Goal: Transaction & Acquisition: Purchase product/service

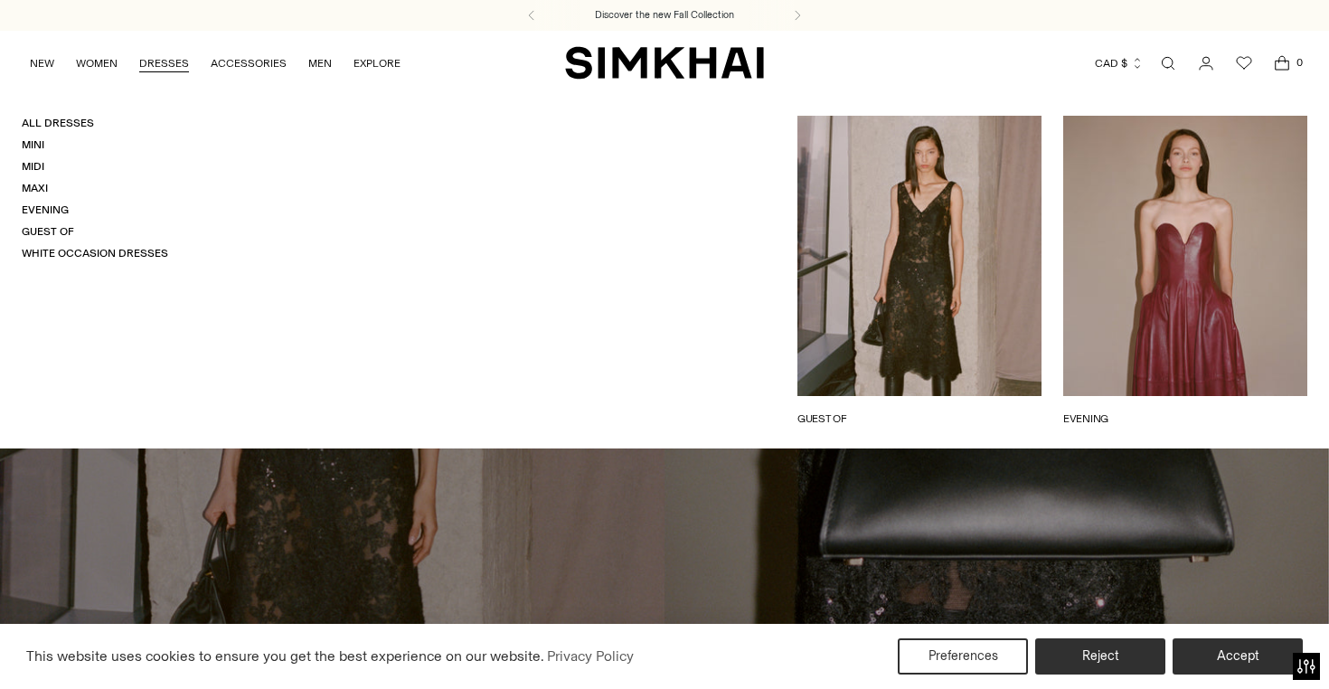
click at [171, 57] on link "DRESSES" at bounding box center [164, 63] width 50 height 40
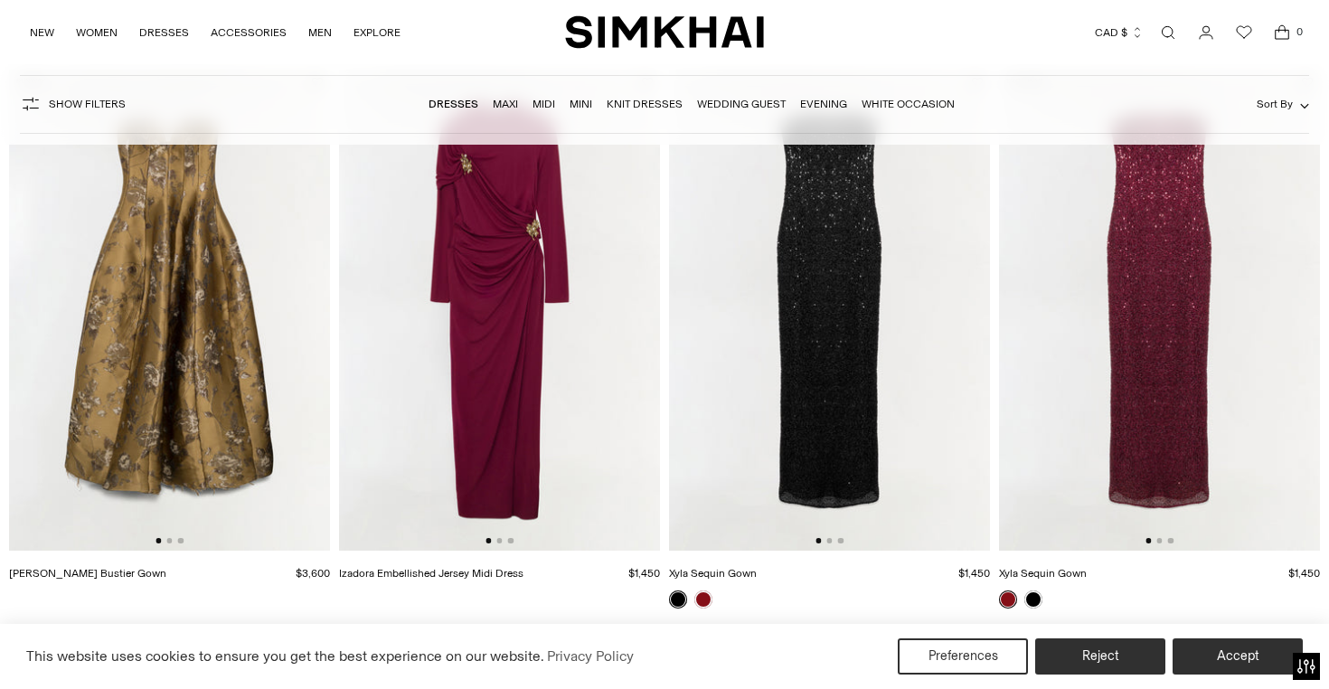
scroll to position [1356, 0]
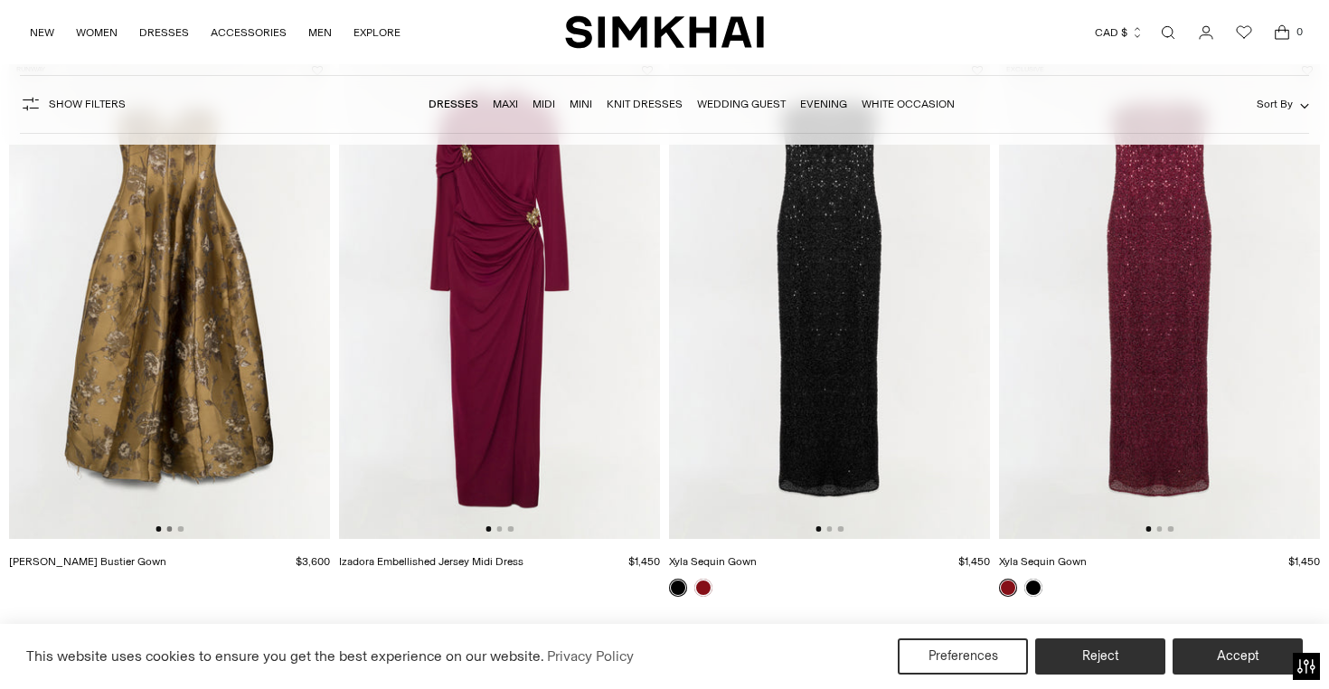
click at [168, 530] on button "Go to slide 2" at bounding box center [168, 528] width 5 height 5
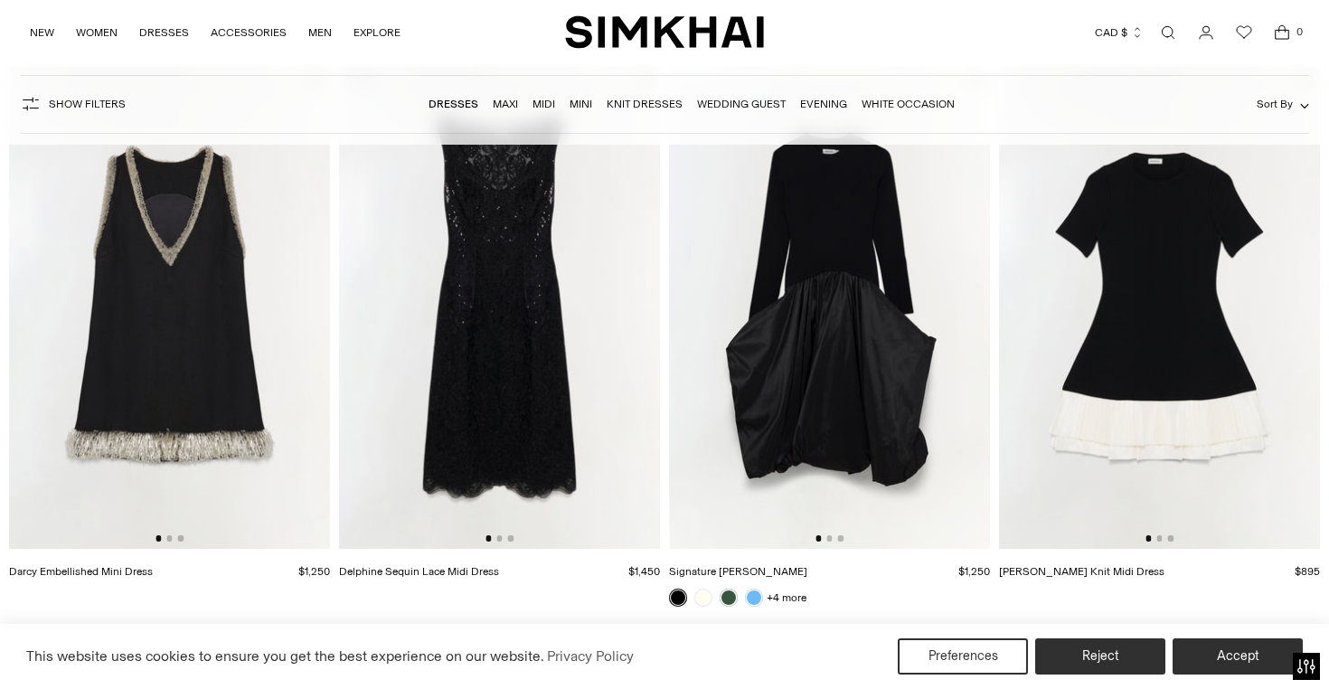
scroll to position [1929, 0]
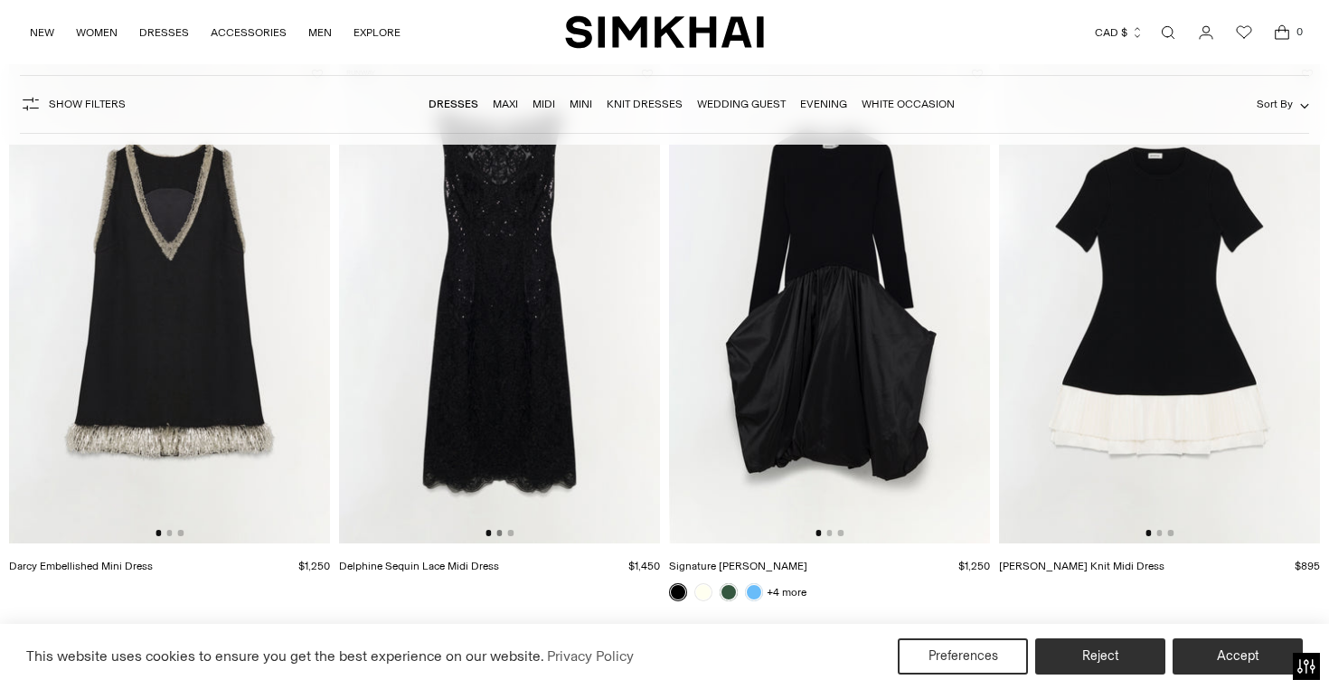
click at [499, 534] on button "Go to slide 2" at bounding box center [498, 532] width 5 height 5
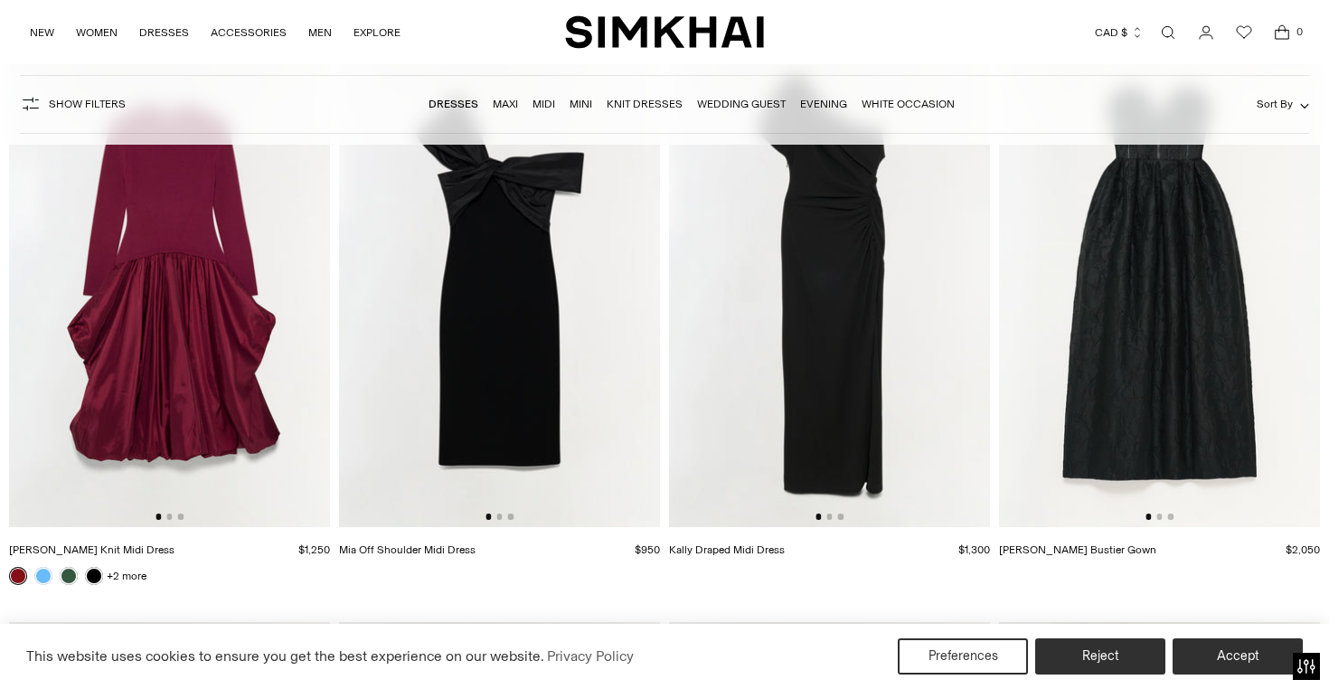
scroll to position [3107, 0]
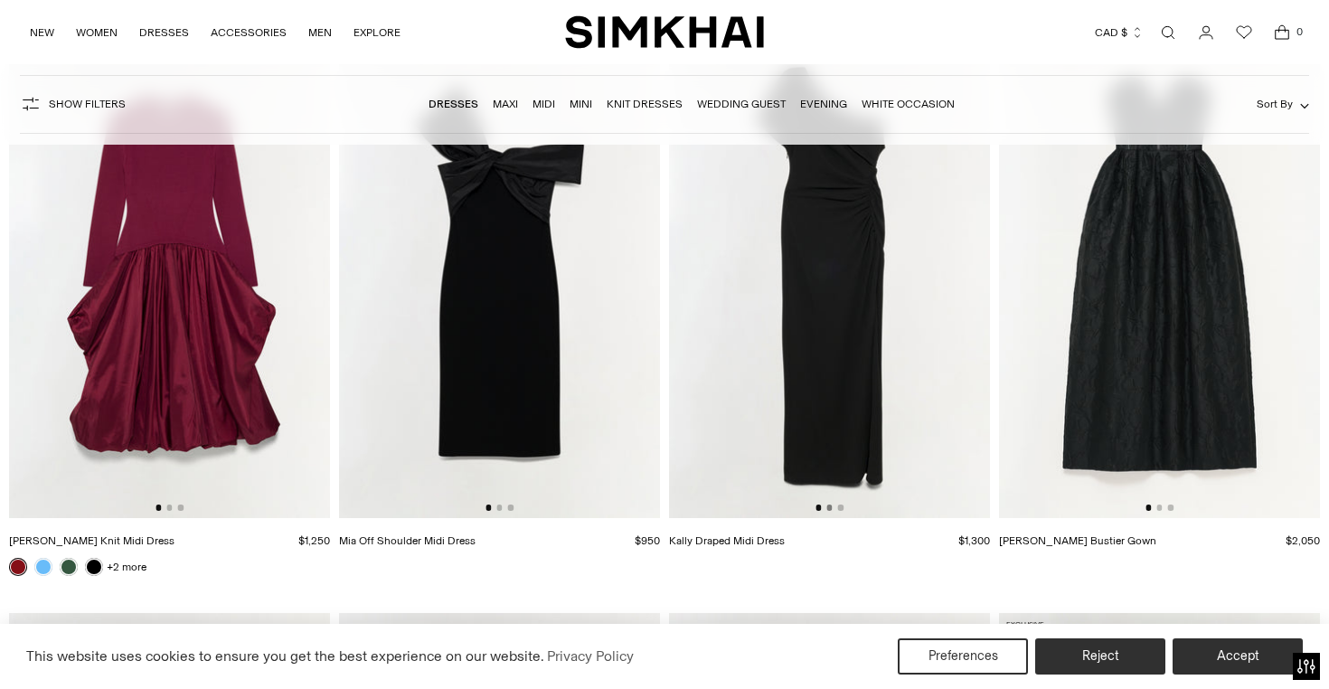
click at [831, 508] on button "Go to slide 2" at bounding box center [828, 507] width 5 height 5
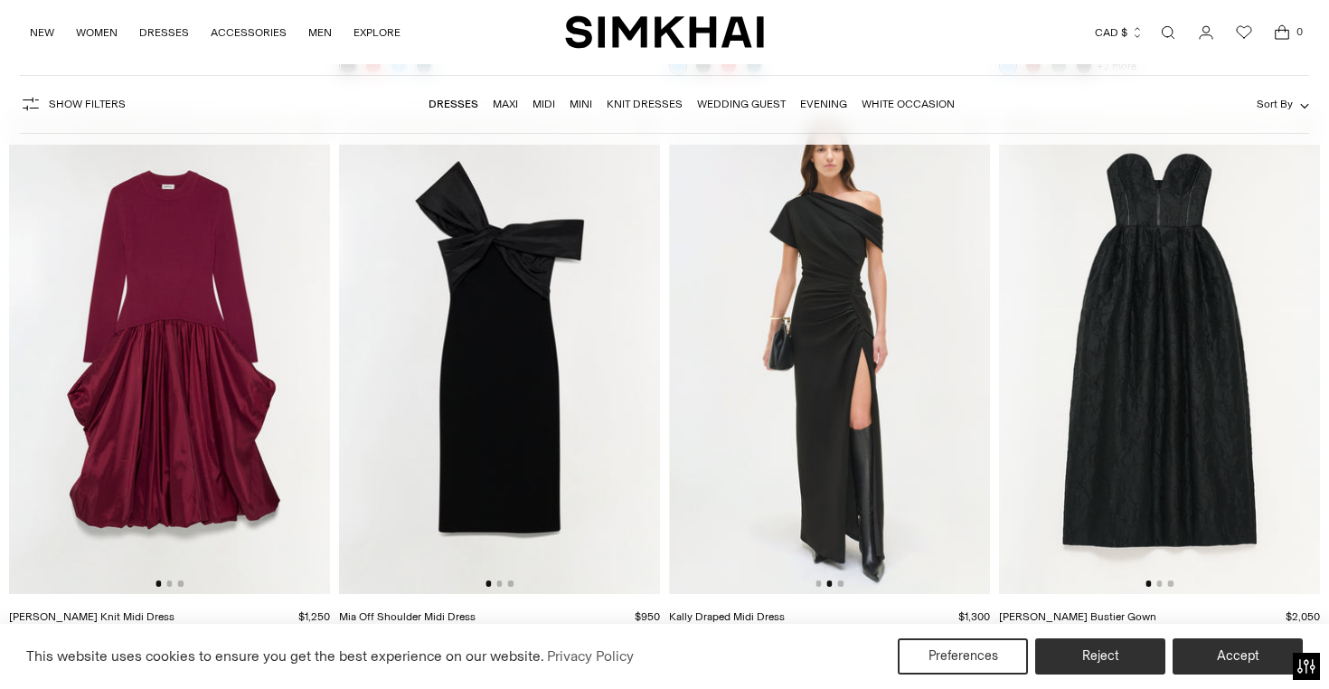
scroll to position [3031, 0]
click at [500, 584] on button "Go to slide 2" at bounding box center [498, 583] width 5 height 5
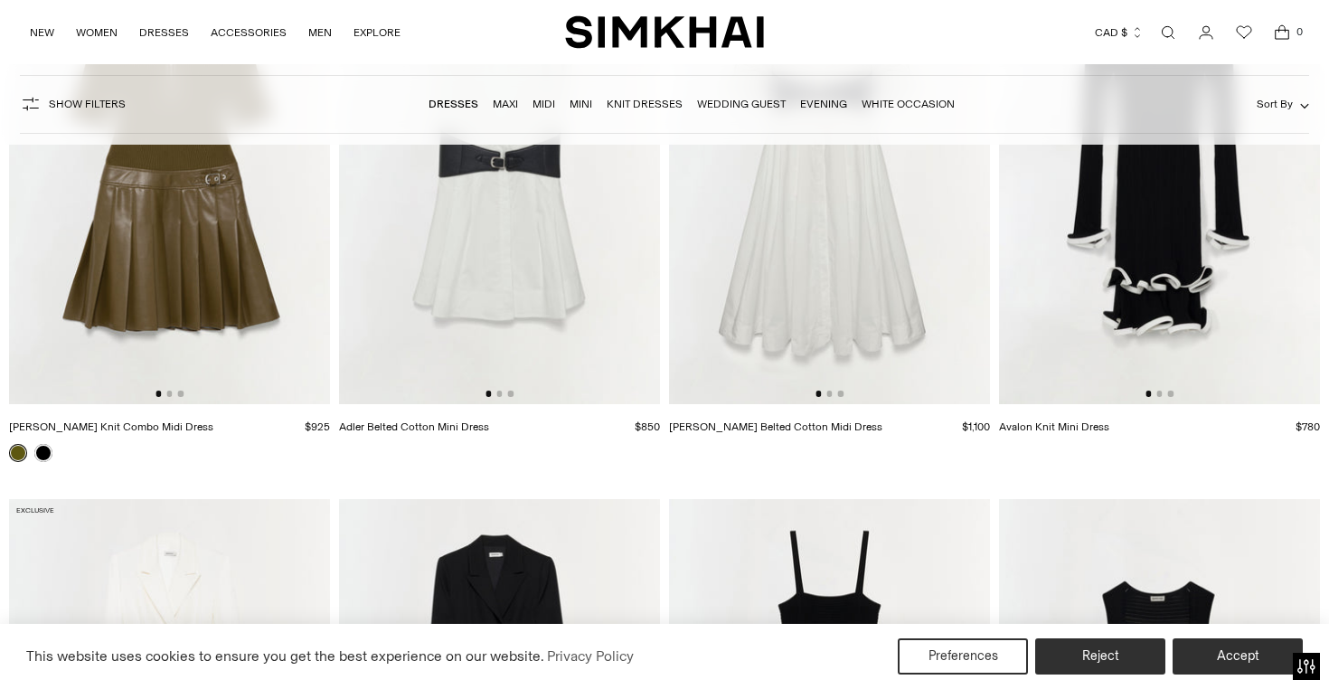
scroll to position [6494, 0]
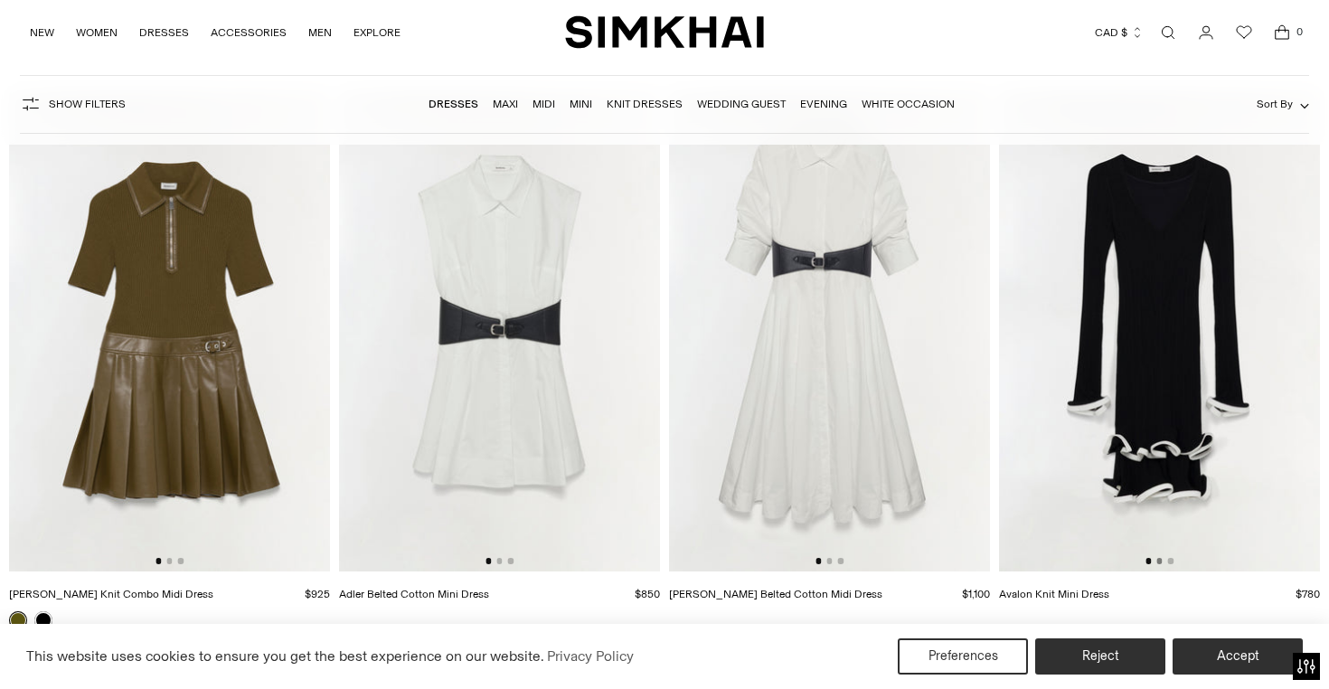
click at [1159, 563] on button "Go to slide 2" at bounding box center [1159, 560] width 5 height 5
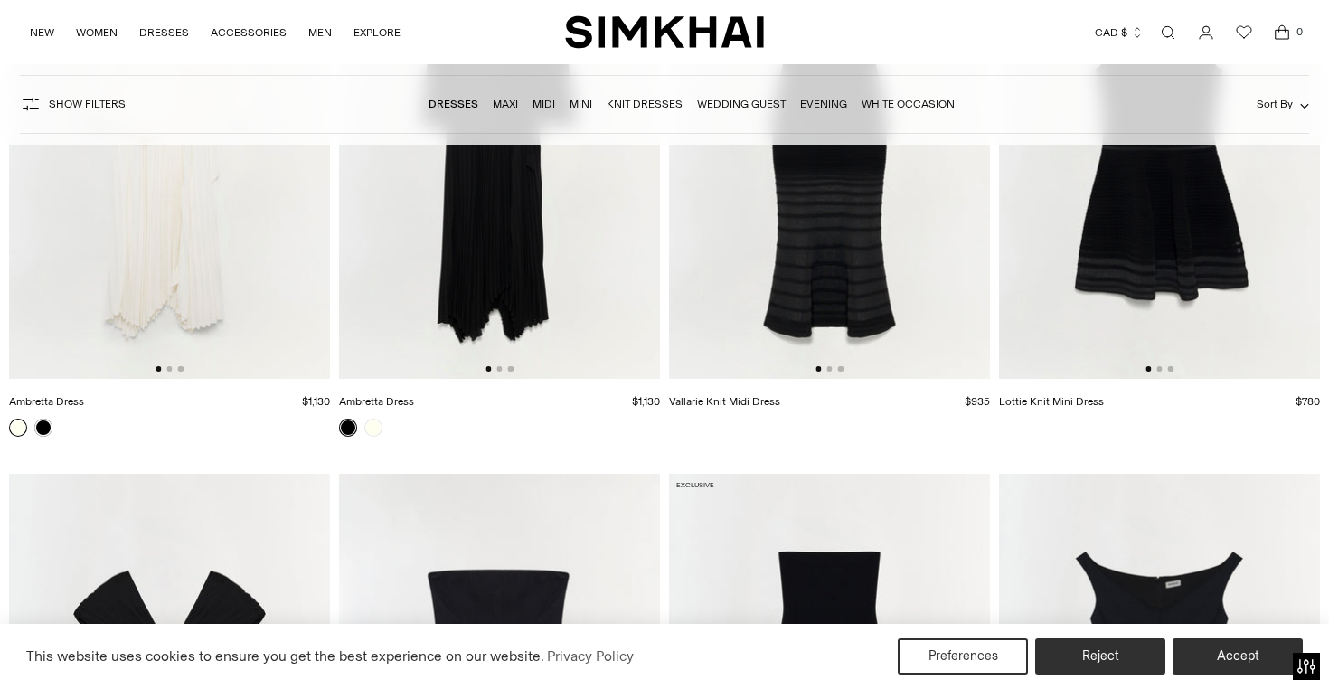
scroll to position [0, 1]
click at [831, 372] on button "Go to slide 2" at bounding box center [828, 368] width 5 height 5
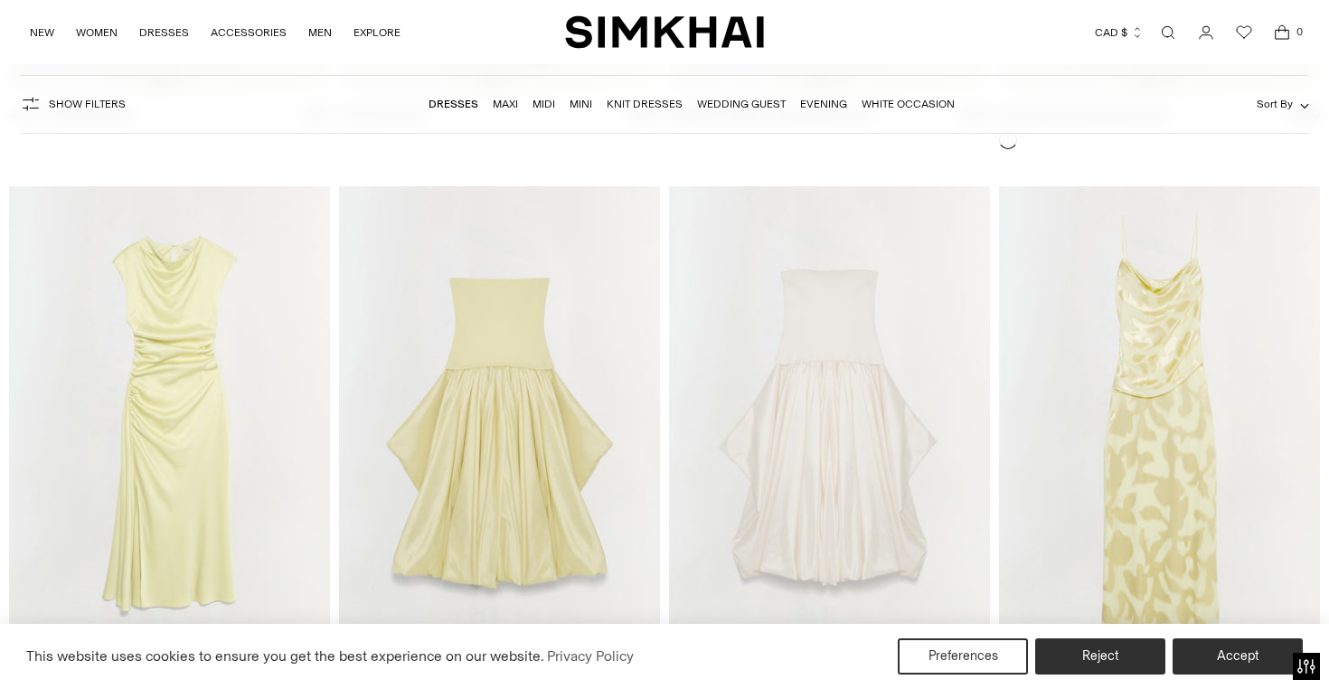
scroll to position [8812, 0]
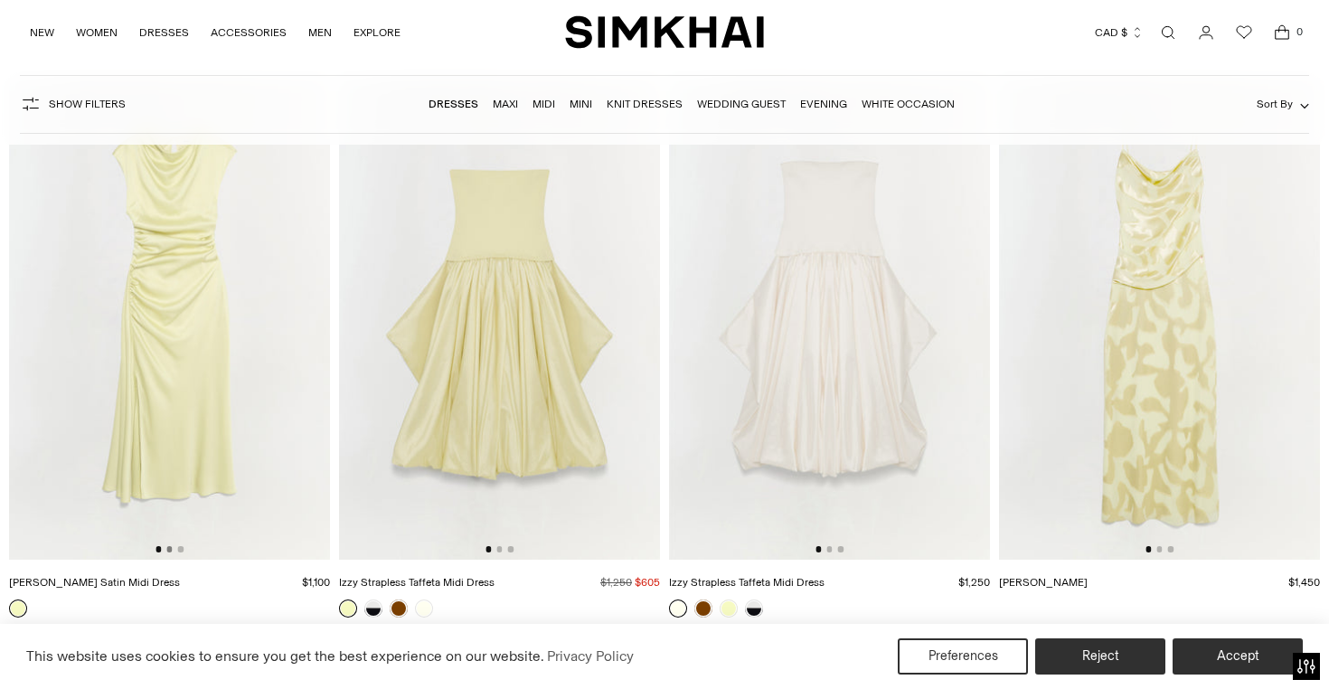
click at [170, 549] on button "Go to slide 2" at bounding box center [168, 548] width 5 height 5
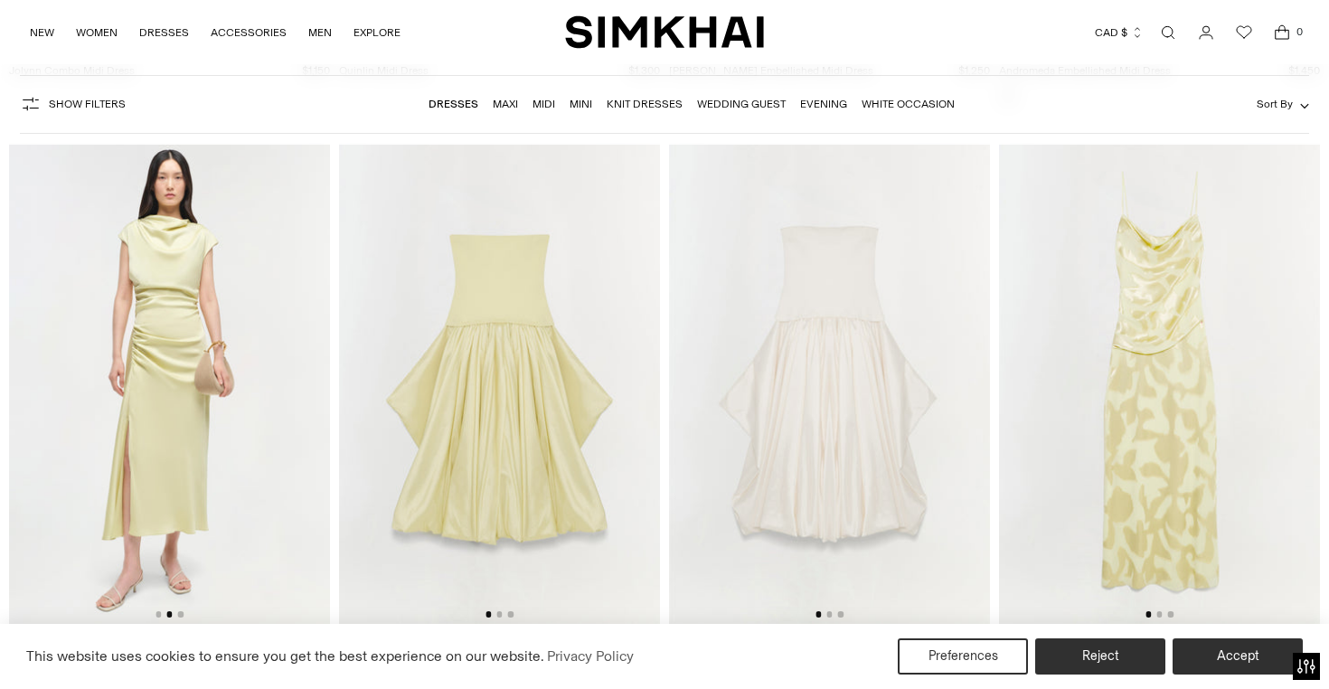
scroll to position [8839, 0]
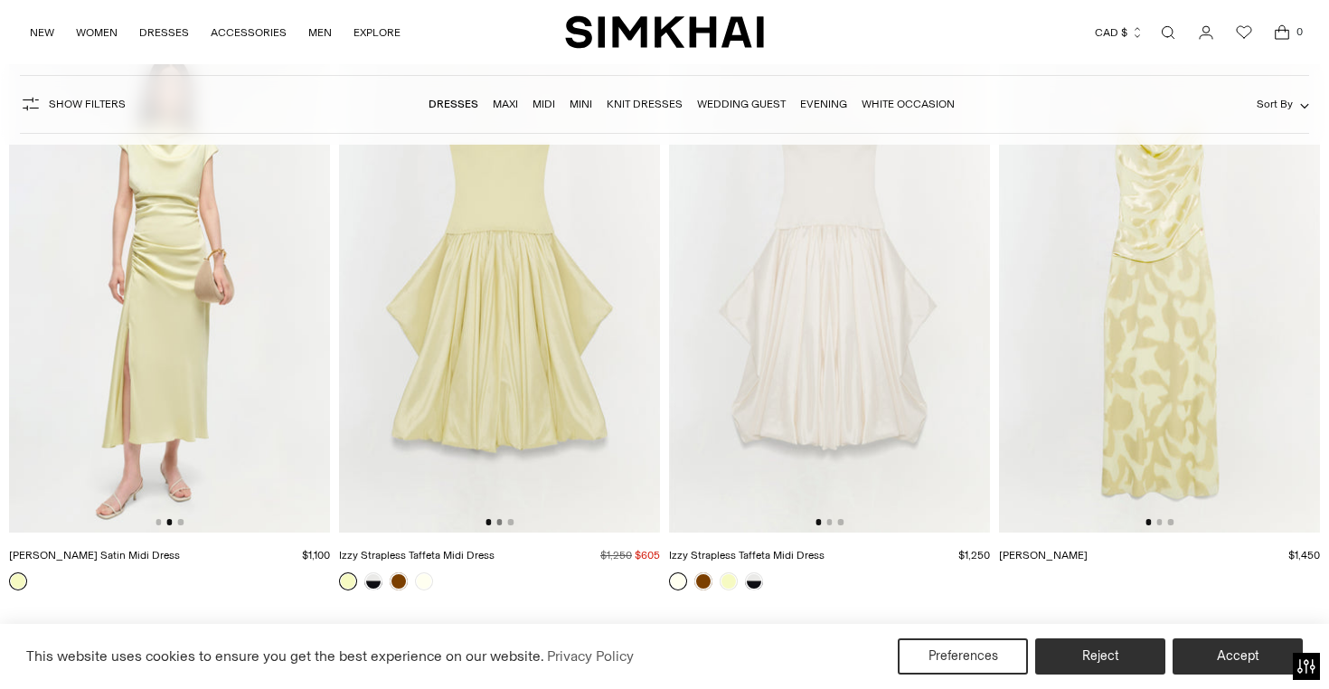
click at [496, 523] on button "Go to slide 2" at bounding box center [498, 521] width 5 height 5
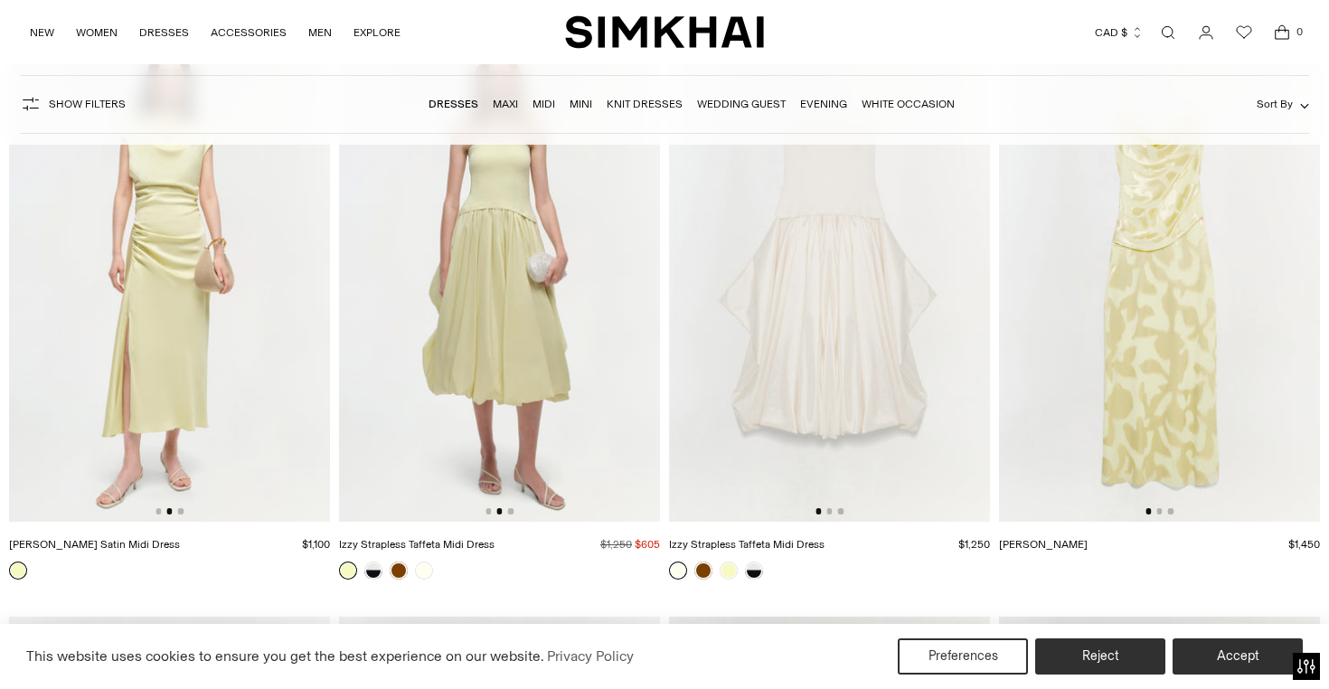
scroll to position [8856, 0]
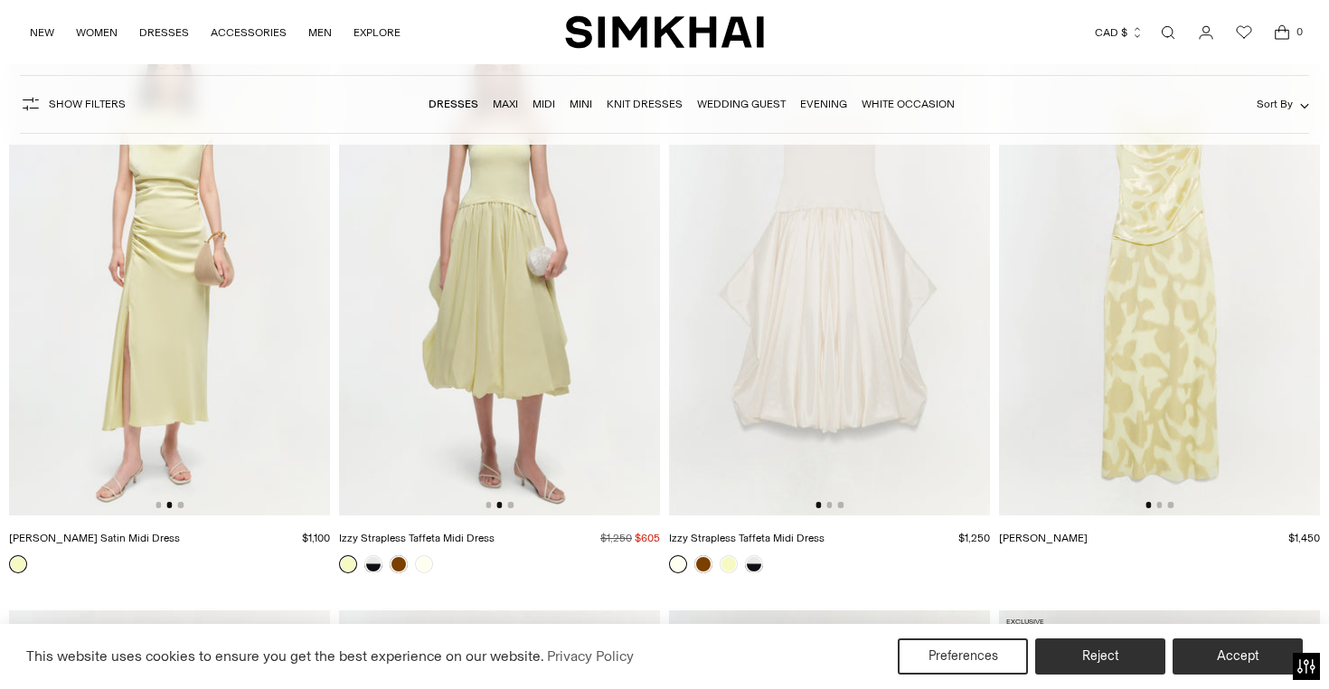
click at [1163, 507] on div at bounding box center [1160, 504] width 28 height 5
click at [1159, 505] on button "Go to slide 2" at bounding box center [1159, 504] width 5 height 5
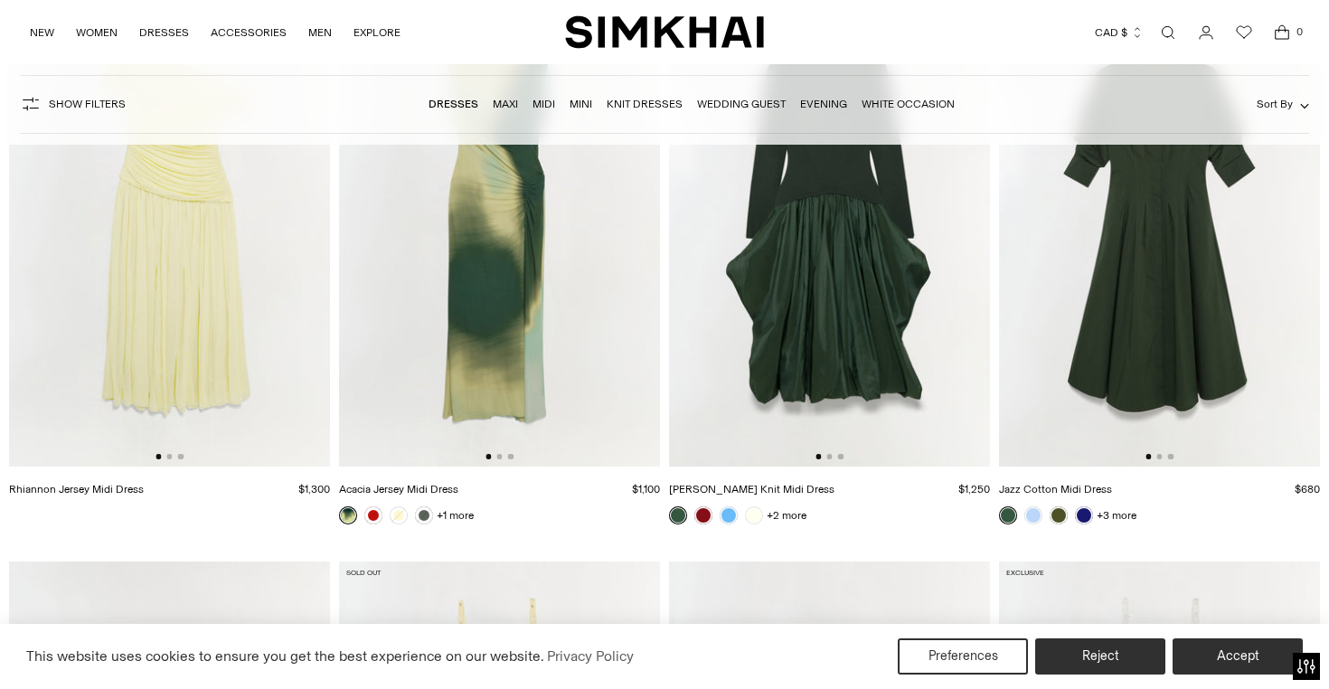
scroll to position [9490, 0]
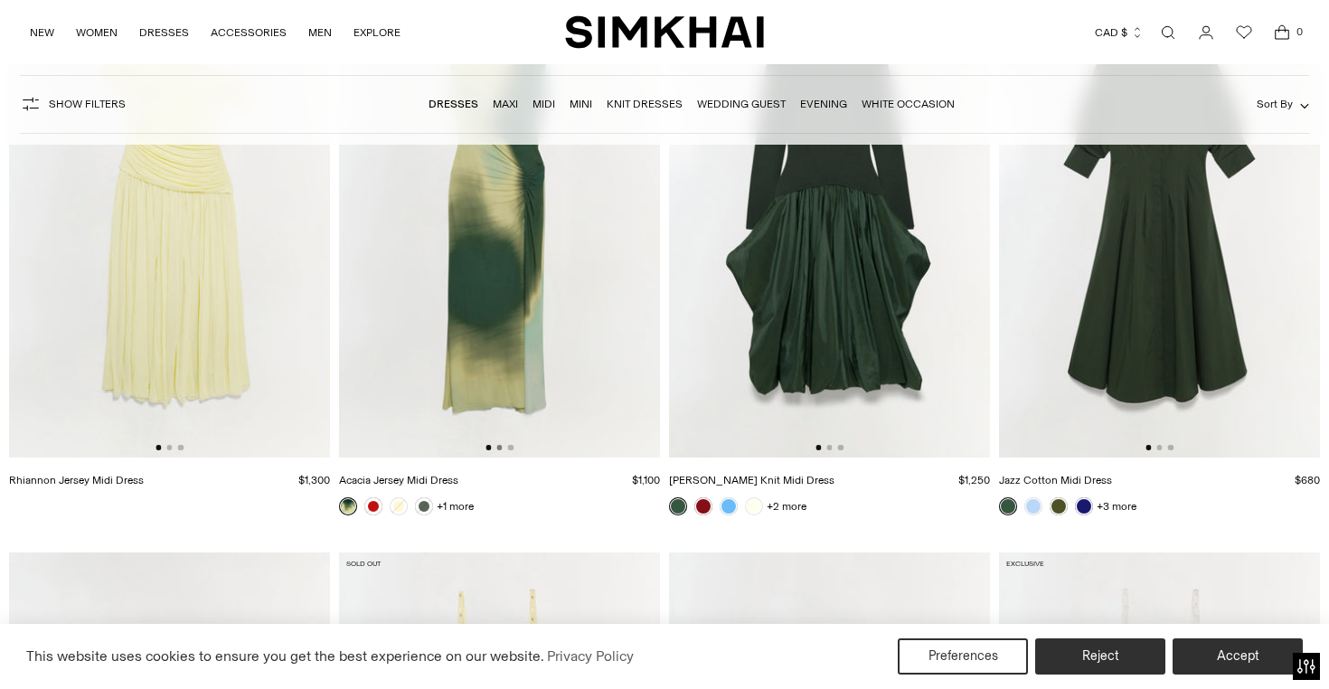
click at [500, 448] on button "Go to slide 2" at bounding box center [498, 447] width 5 height 5
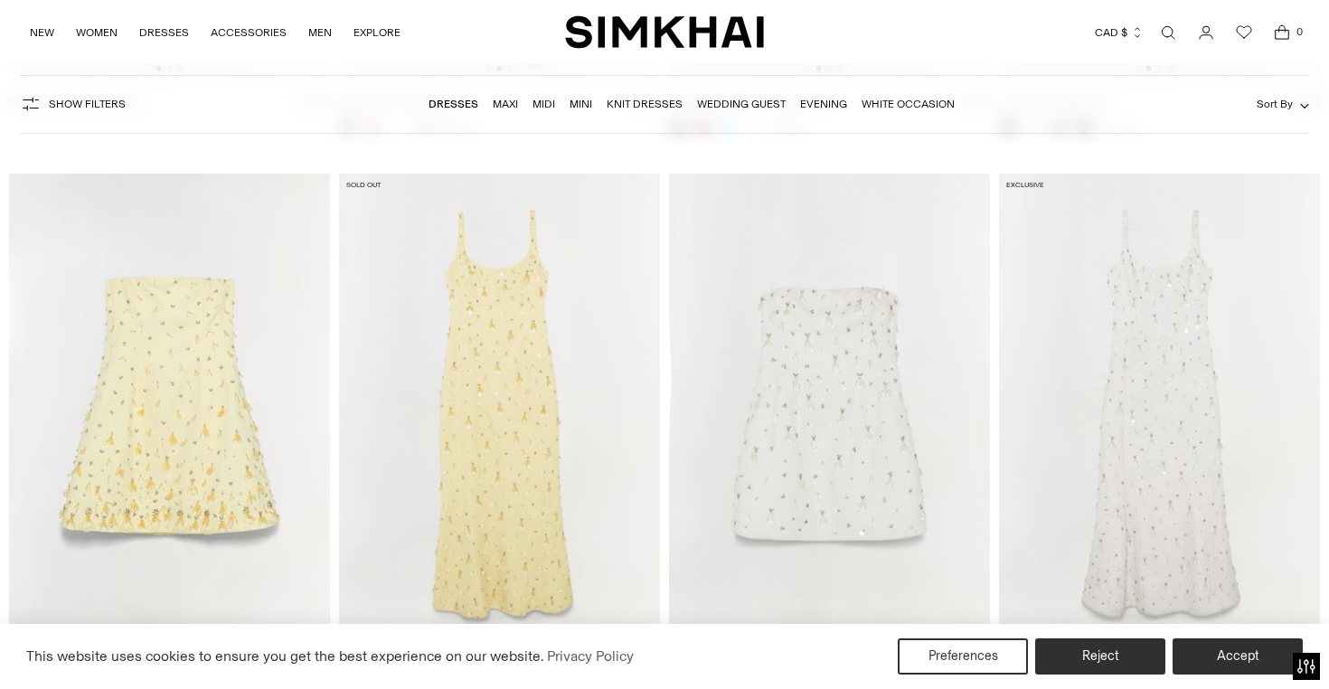
scroll to position [9983, 0]
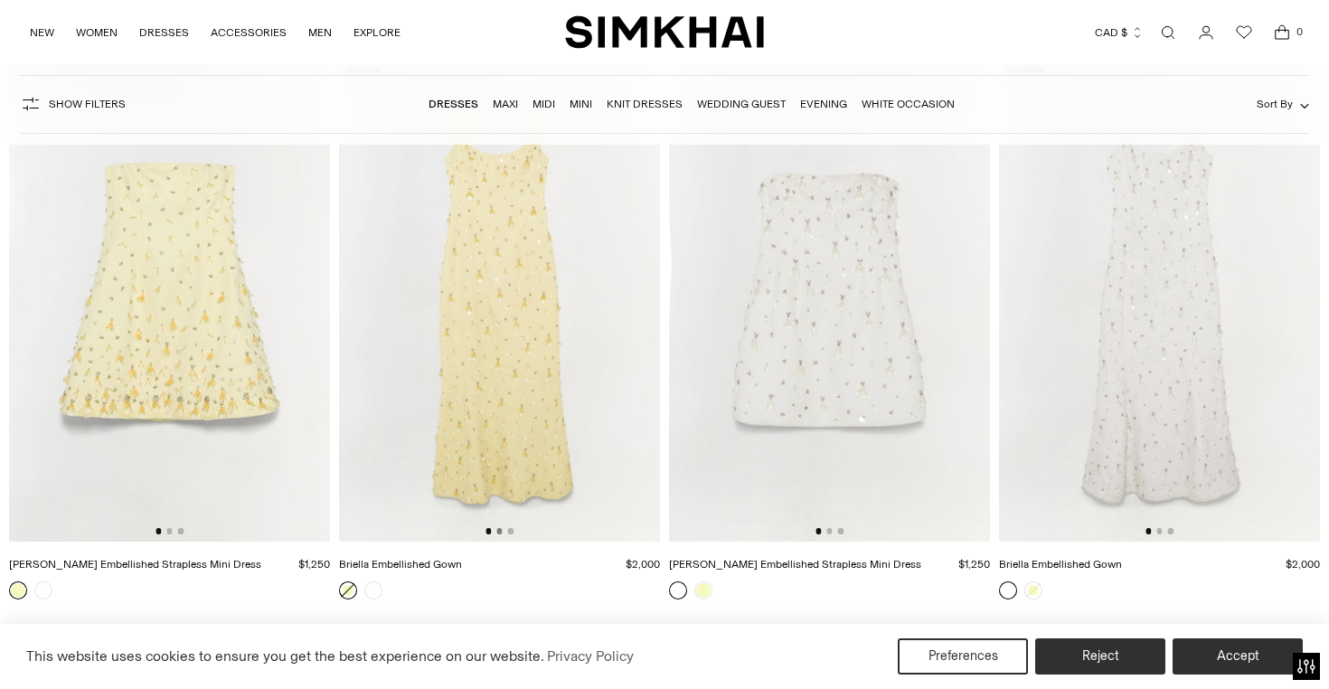
click at [502, 531] on button "Go to slide 2" at bounding box center [498, 530] width 5 height 5
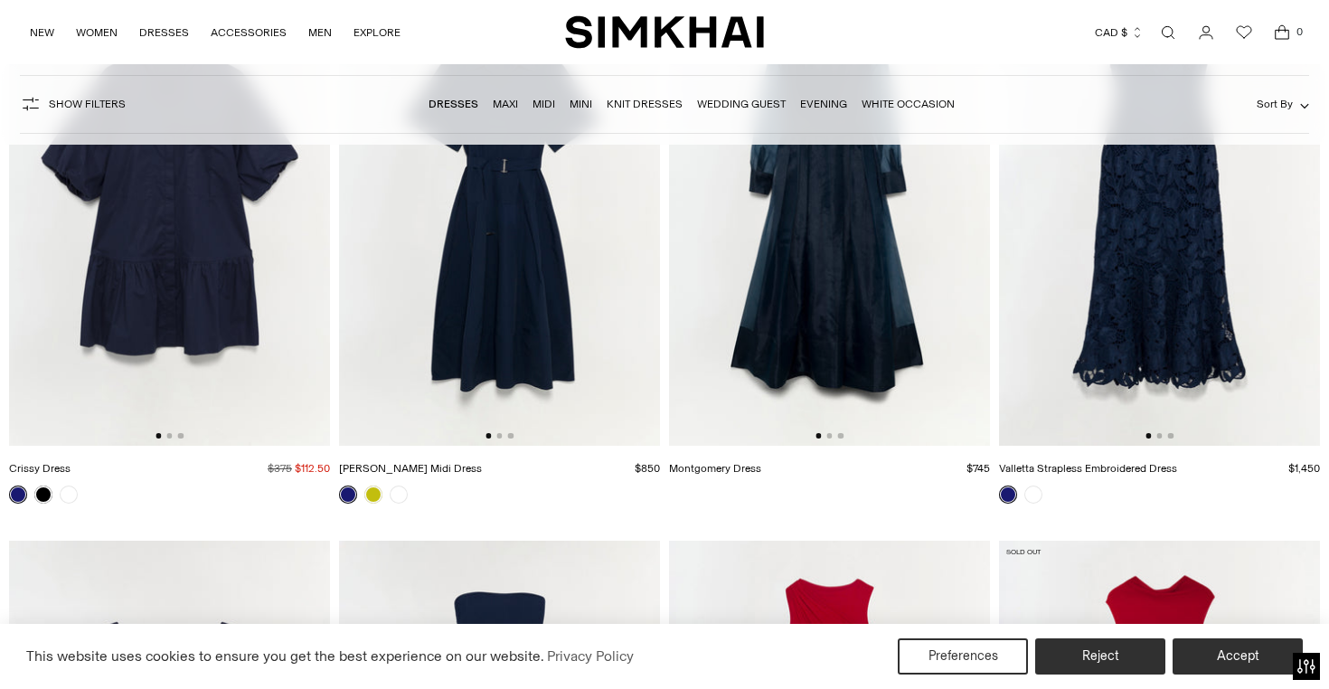
scroll to position [0, 0]
click at [1162, 437] on button "Go to slide 2" at bounding box center [1159, 436] width 5 height 5
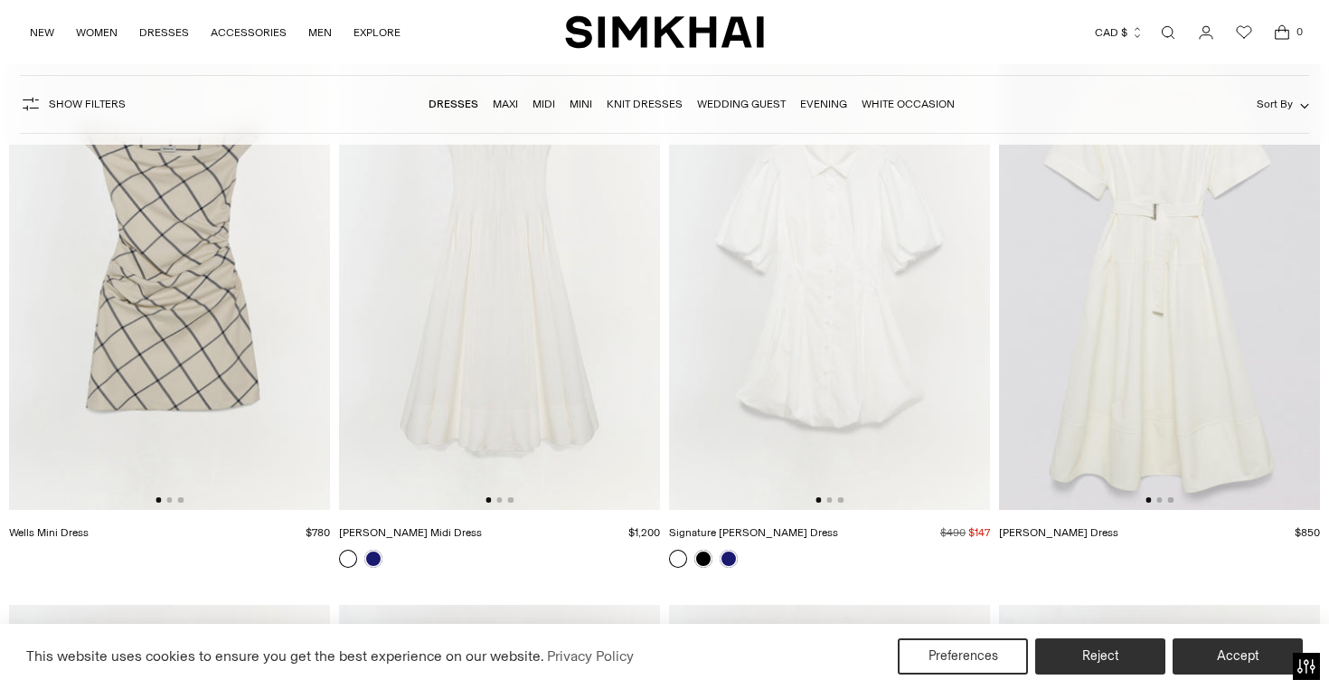
scroll to position [13974, 0]
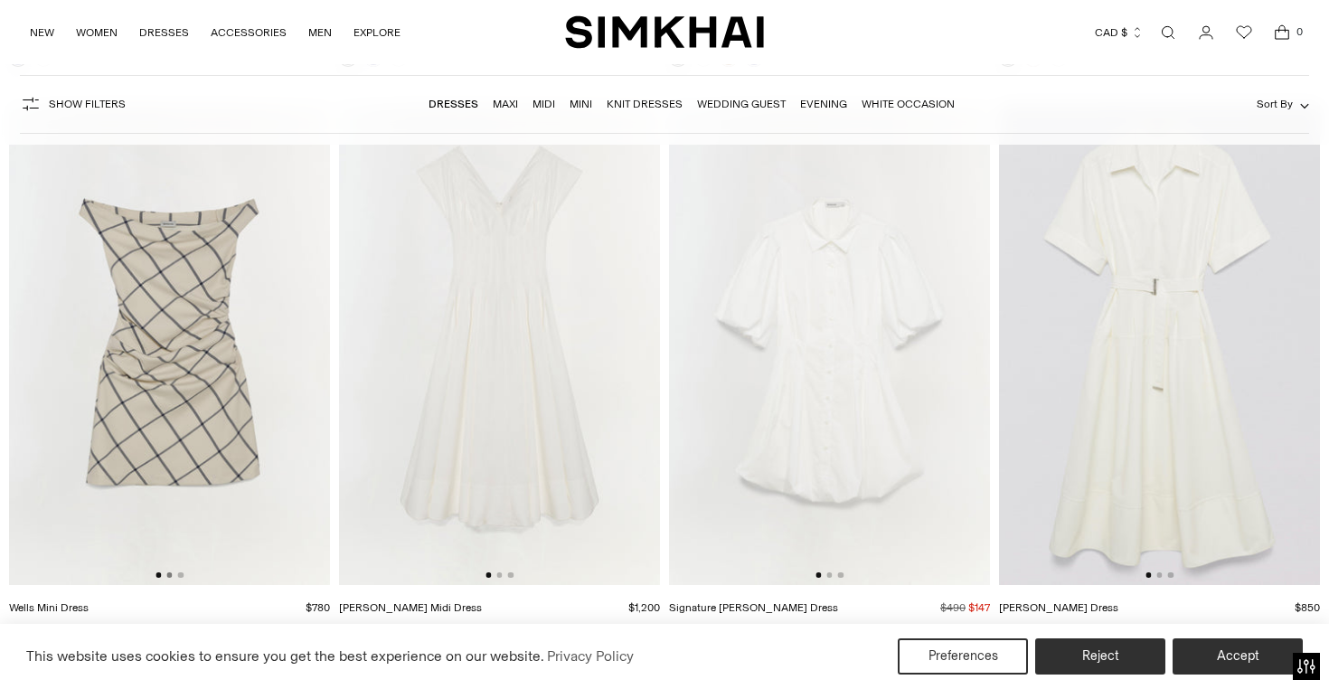
click at [170, 577] on button "Go to slide 2" at bounding box center [168, 574] width 5 height 5
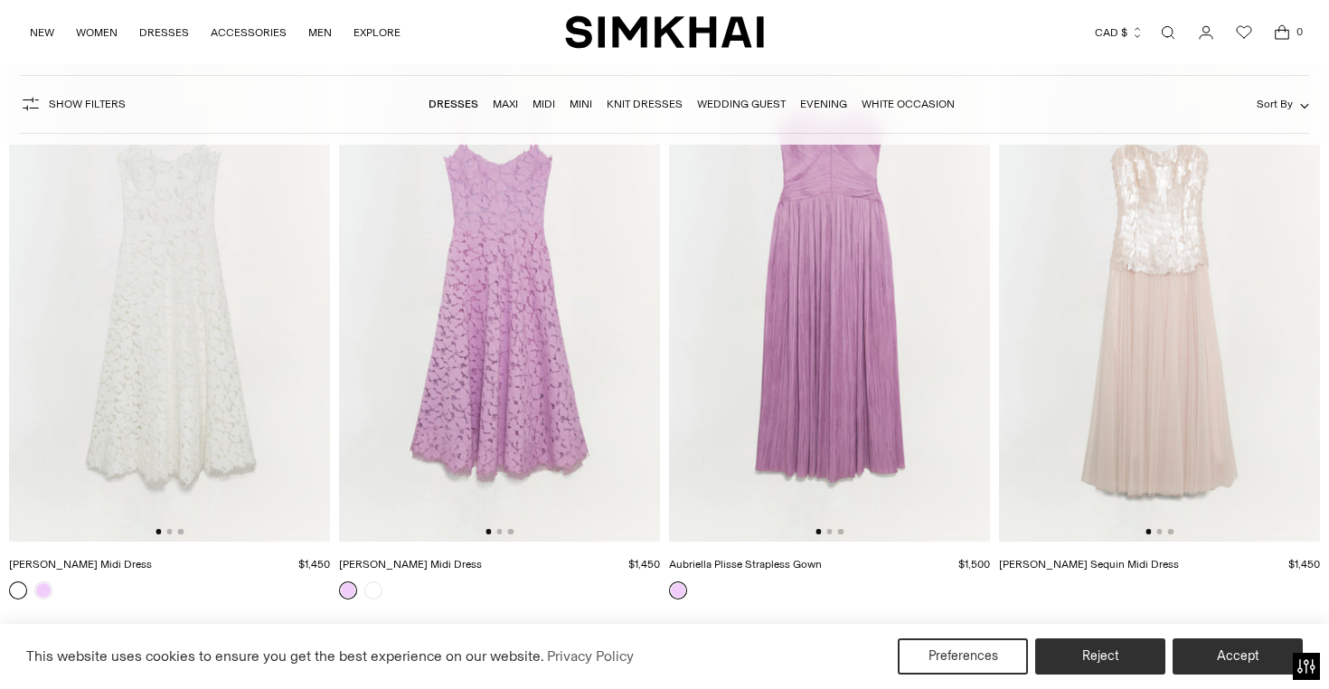
scroll to position [15222, 0]
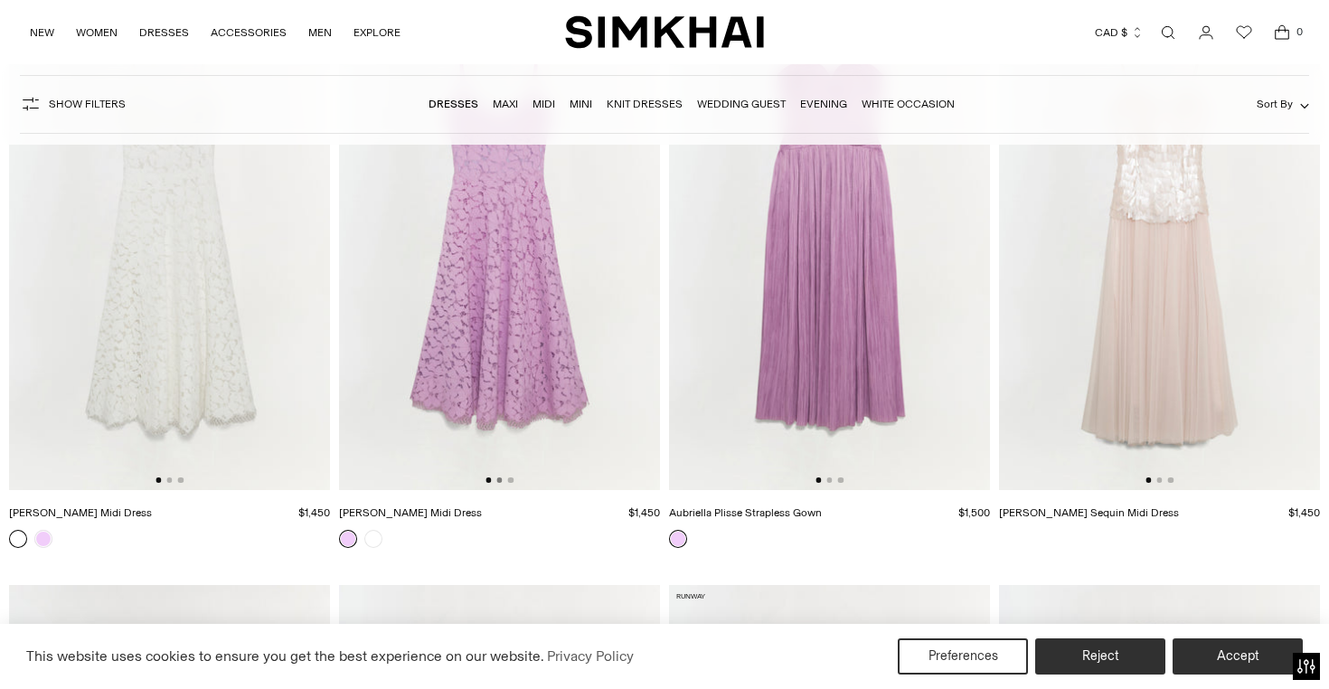
click at [499, 480] on button "Go to slide 2" at bounding box center [498, 479] width 5 height 5
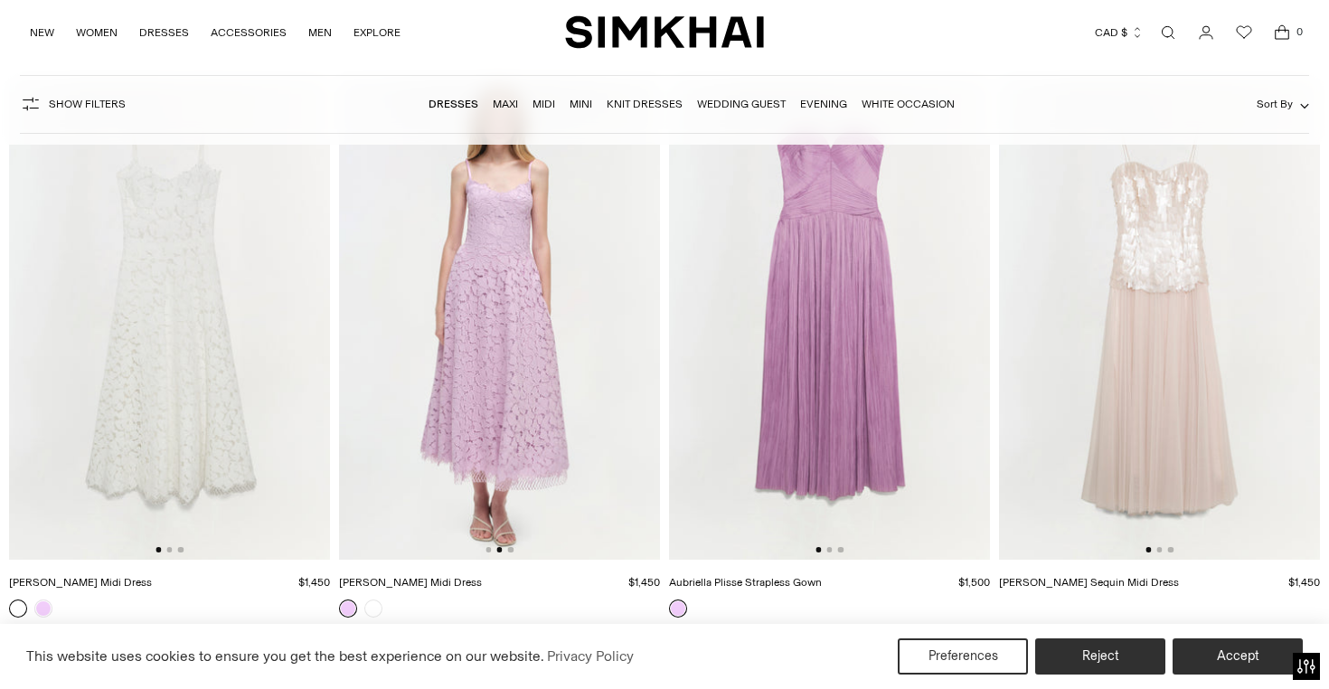
scroll to position [15085, 0]
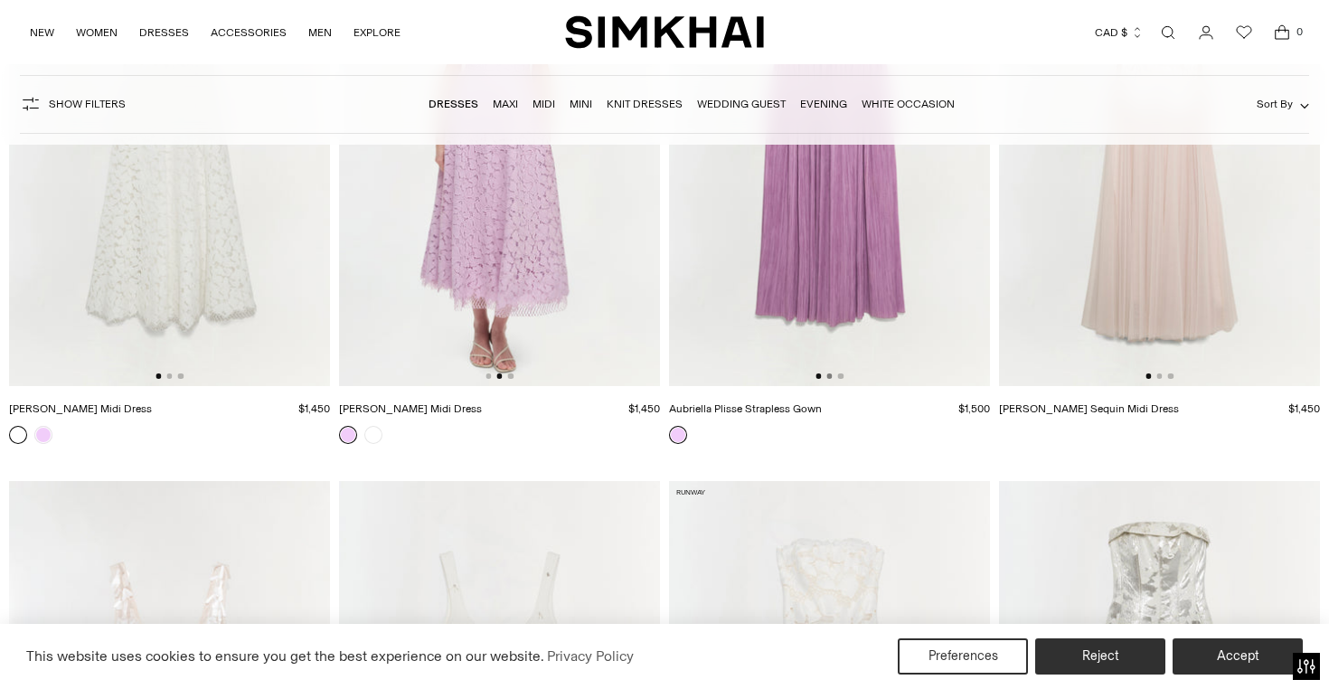
click at [830, 377] on button "Go to slide 2" at bounding box center [828, 375] width 5 height 5
